Goal: Transaction & Acquisition: Purchase product/service

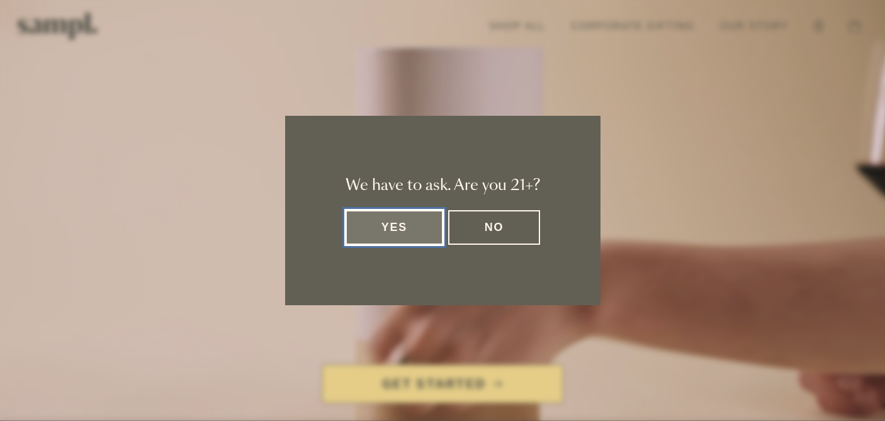
click at [419, 236] on button "Yes" at bounding box center [395, 227] width 98 height 35
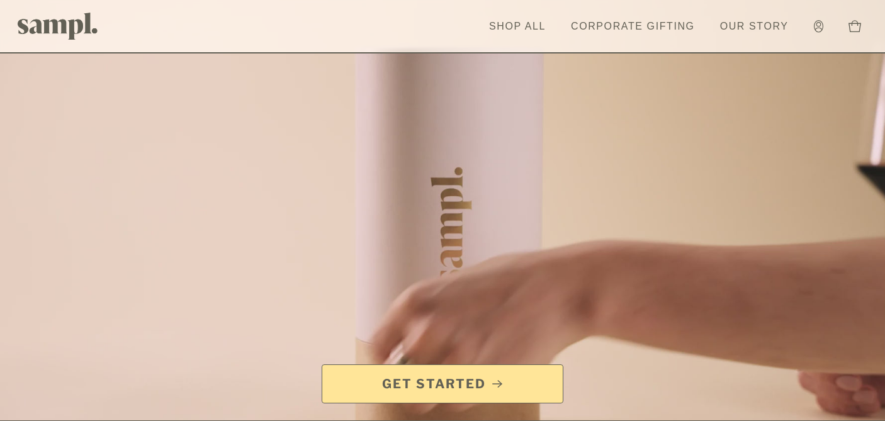
click at [463, 382] on span "Get Started" at bounding box center [434, 384] width 104 height 18
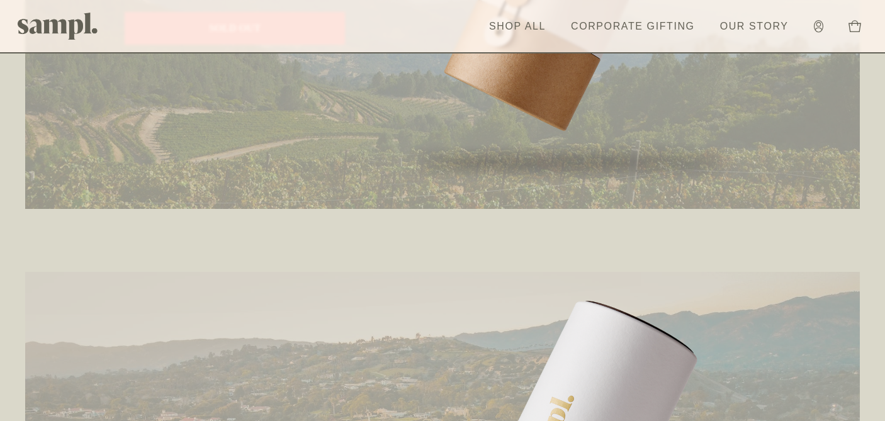
scroll to position [1831, 0]
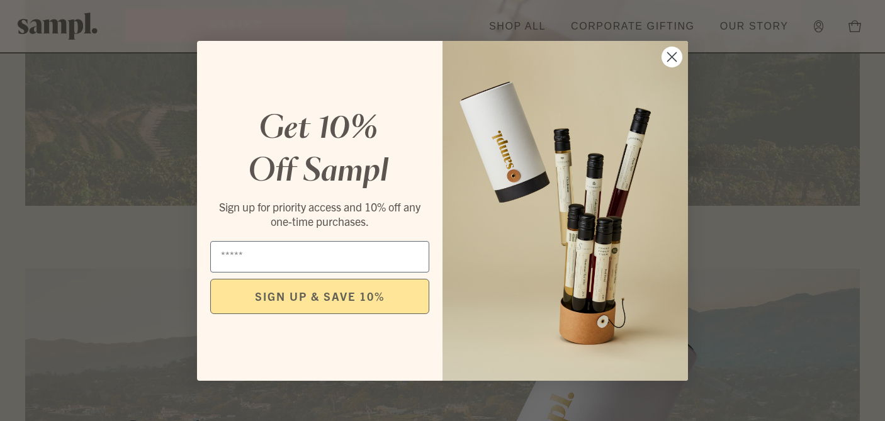
click at [664, 54] on circle "Close dialog" at bounding box center [672, 56] width 21 height 21
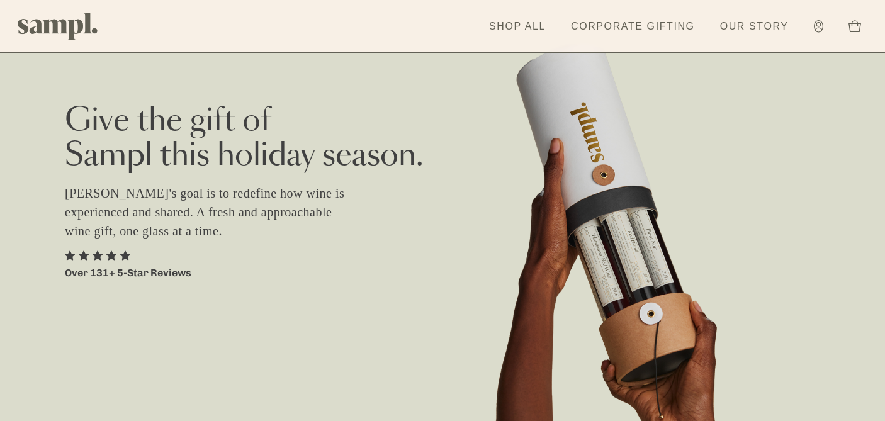
scroll to position [0, 0]
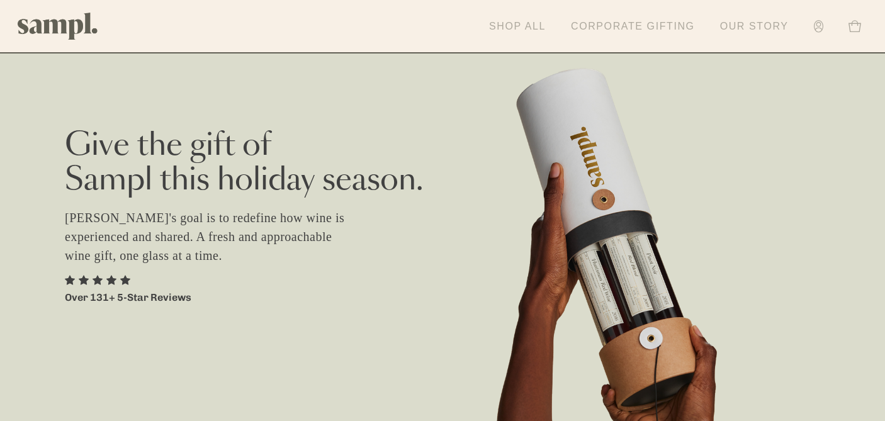
click at [516, 25] on link "Shop All" at bounding box center [517, 27] width 69 height 28
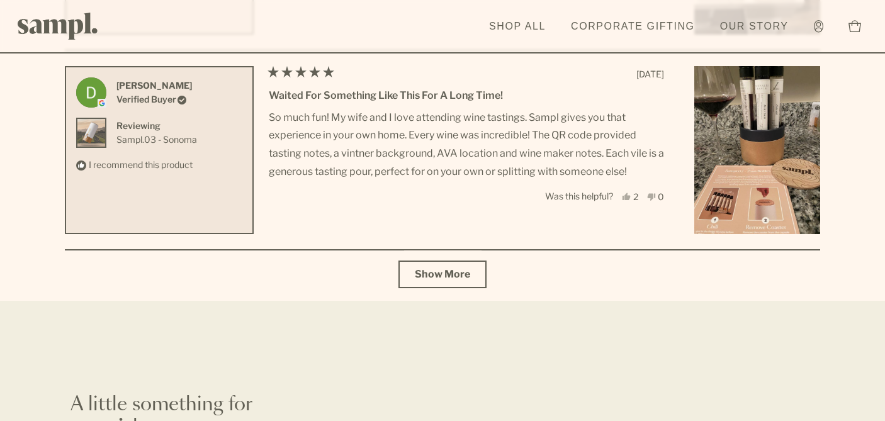
scroll to position [4718, 0]
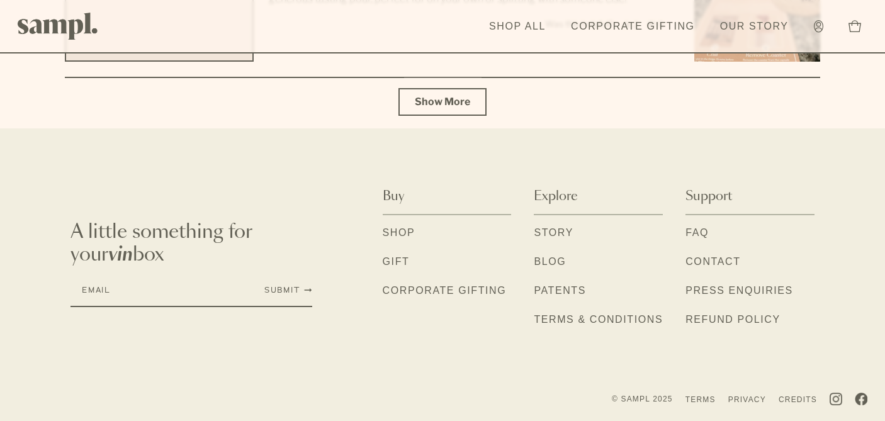
click at [405, 256] on link "Gift" at bounding box center [396, 262] width 27 height 16
